Goal: Task Accomplishment & Management: Manage account settings

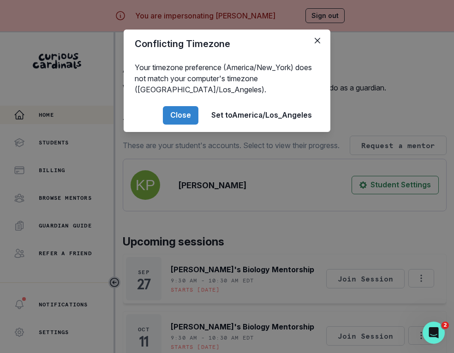
click at [308, 160] on div "Conflicting Timezone Your timezone preference (America/New_York) does not match…" at bounding box center [227, 176] width 454 height 353
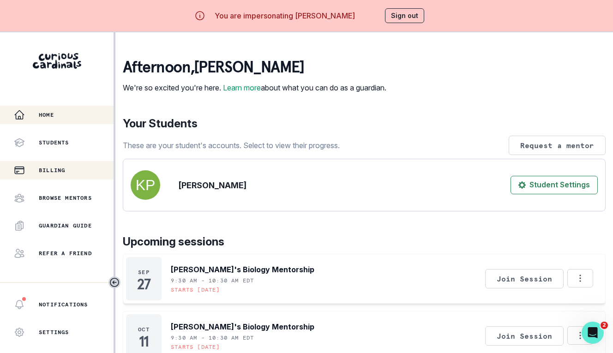
click at [68, 170] on div "Billing" at bounding box center [64, 170] width 100 height 11
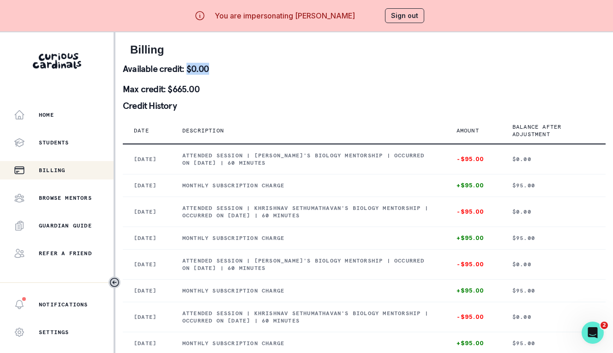
drag, startPoint x: 187, startPoint y: 64, endPoint x: 225, endPoint y: 66, distance: 37.9
click at [225, 66] on p "Available credit: $0.00" at bounding box center [364, 68] width 483 height 9
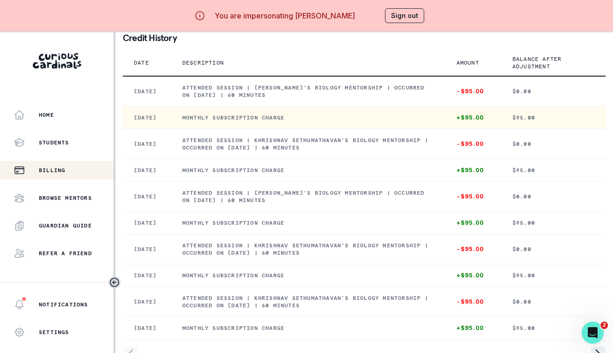
scroll to position [72, 0]
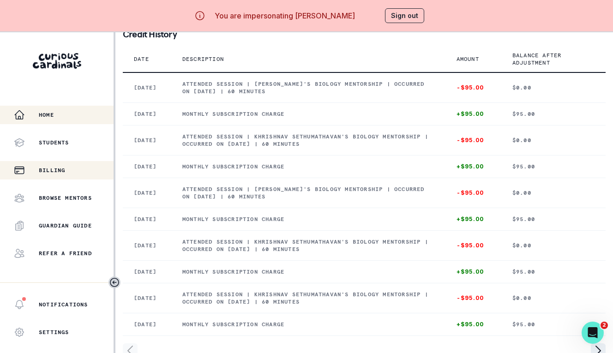
click at [63, 121] on button "Home" at bounding box center [56, 115] width 113 height 18
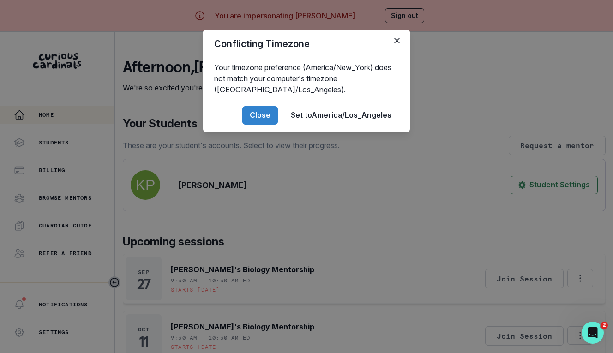
click at [161, 152] on div "Conflicting Timezone Your timezone preference (America/New_York) does not match…" at bounding box center [306, 176] width 613 height 353
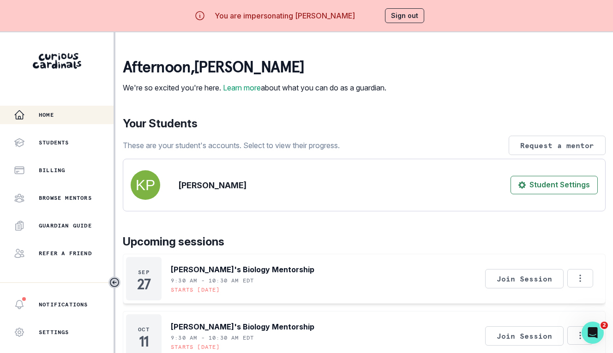
scroll to position [32, 0]
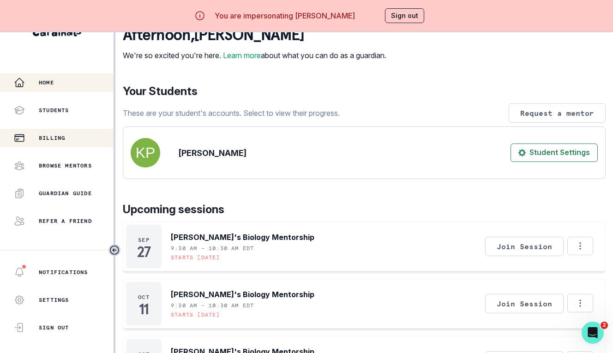
click at [63, 137] on p "Billing" at bounding box center [52, 137] width 26 height 7
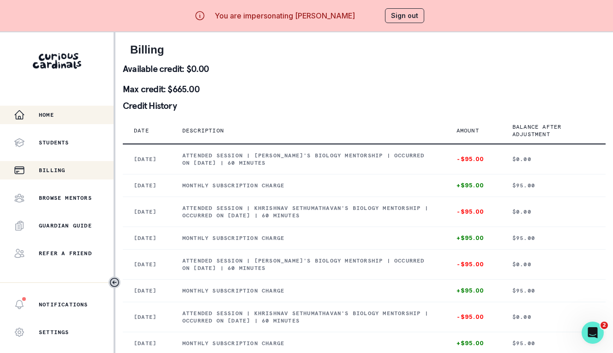
click at [85, 120] on button "Home" at bounding box center [56, 115] width 113 height 18
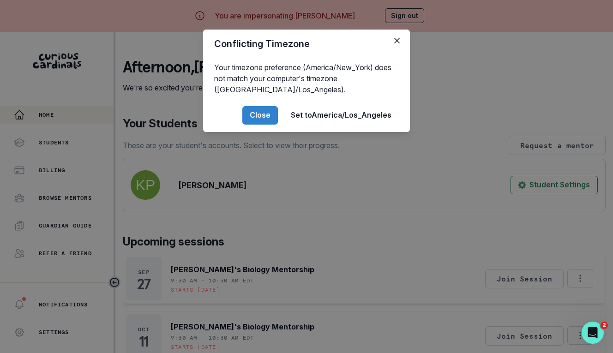
click at [335, 116] on div "Conflicting Timezone Your timezone preference (America/New_York) does not match…" at bounding box center [306, 176] width 613 height 353
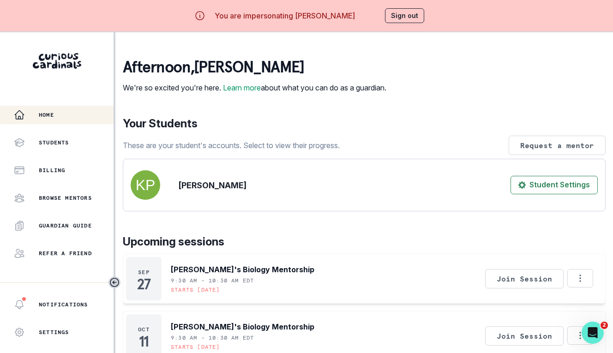
click at [335, 107] on main "afternoon , [PERSON_NAME] We're so excited you're here. Learn more about what y…" at bounding box center [363, 208] width 497 height 353
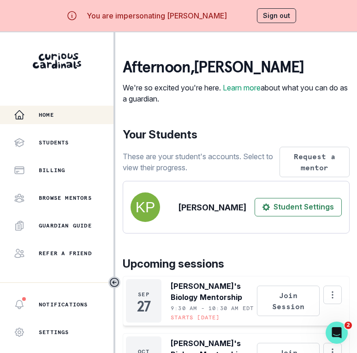
click at [277, 18] on button "Sign out" at bounding box center [276, 15] width 39 height 15
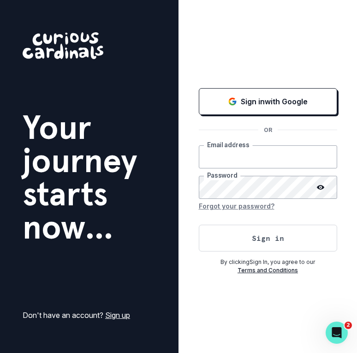
type input "[PERSON_NAME][EMAIL_ADDRESS][DOMAIN_NAME]"
click at [276, 245] on button "Sign in" at bounding box center [268, 238] width 138 height 27
